Goal: Task Accomplishment & Management: Complete application form

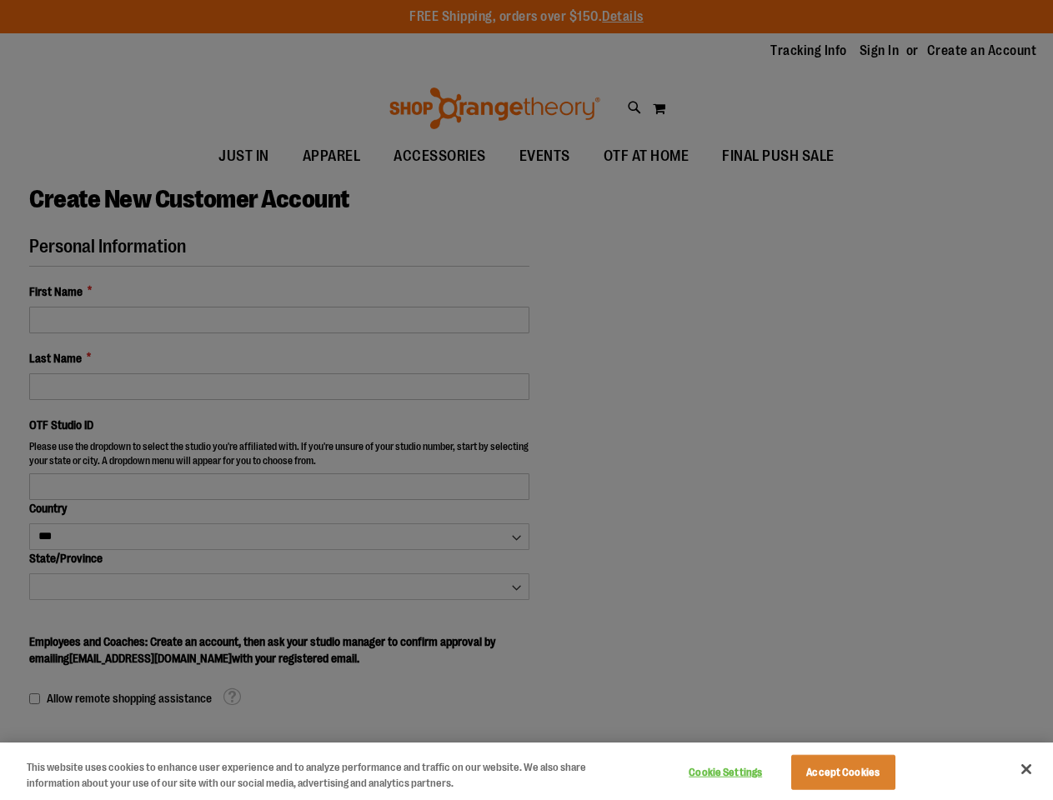
select select "***"
click at [526, 400] on div at bounding box center [526, 400] width 1053 height 800
click at [746, 773] on button "Cookie Settings" at bounding box center [726, 772] width 104 height 33
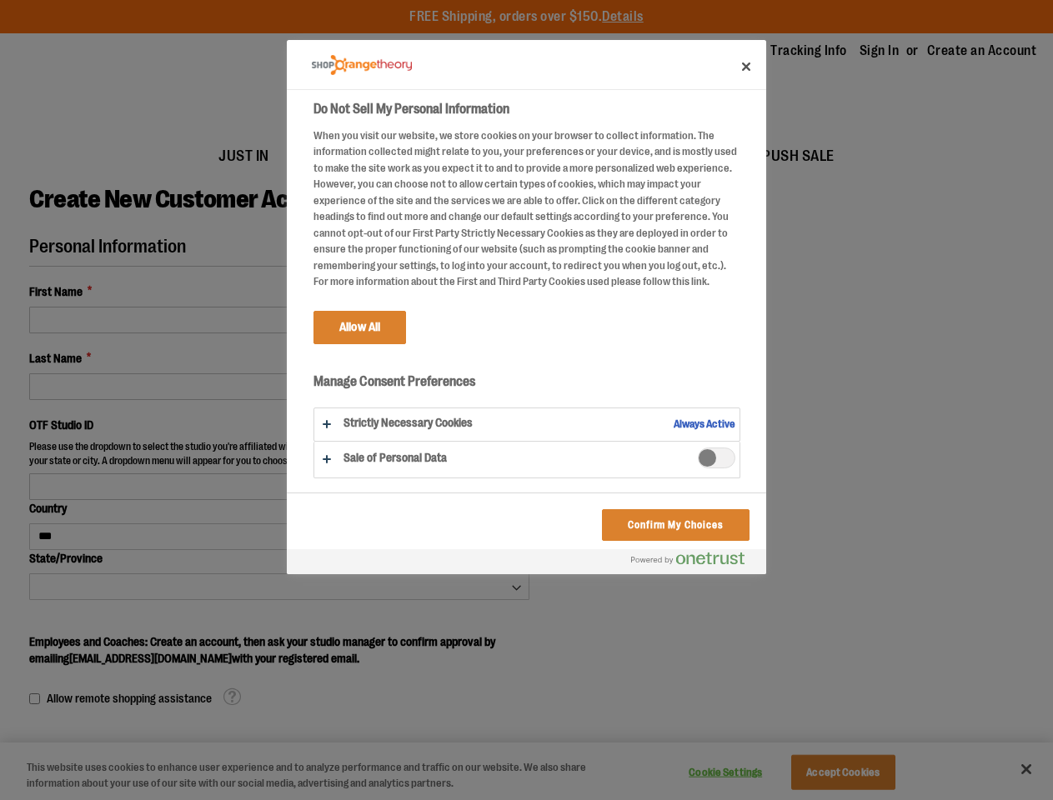
click at [864, 773] on div at bounding box center [526, 400] width 1053 height 800
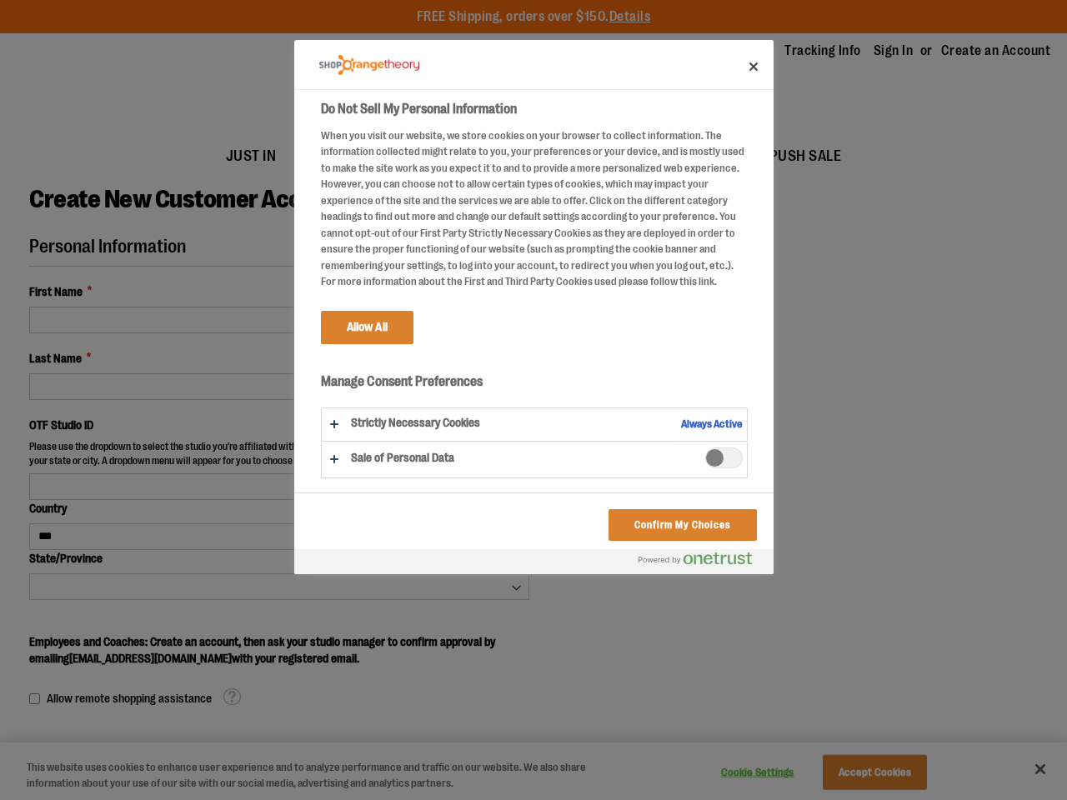
click at [1026, 770] on div at bounding box center [533, 400] width 1067 height 800
click at [281, 800] on html "Skip to Content The store will not work correctly when cookies are disabled. FR…" at bounding box center [533, 400] width 1067 height 800
